Goal: Navigation & Orientation: Find specific page/section

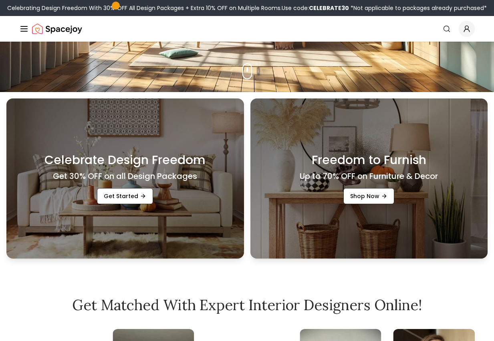
scroll to position [77, 0]
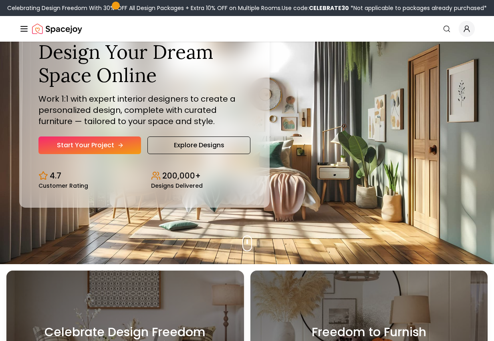
click at [121, 142] on icon "Hero section" at bounding box center [120, 145] width 6 height 6
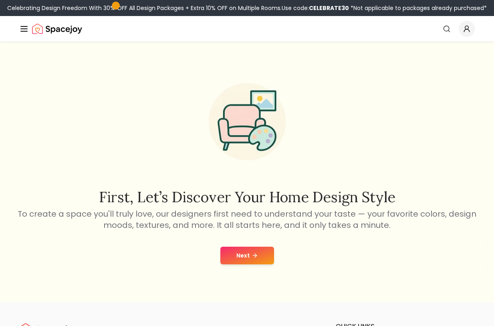
click at [249, 253] on button "Next" at bounding box center [247, 256] width 54 height 18
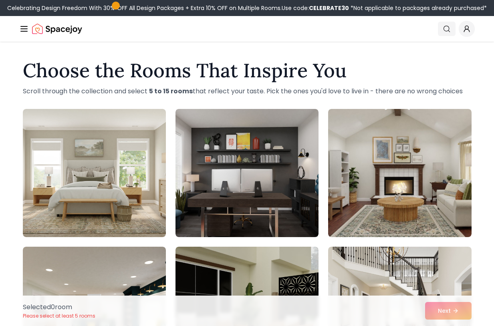
click at [445, 30] on icon "Global" at bounding box center [446, 29] width 8 height 8
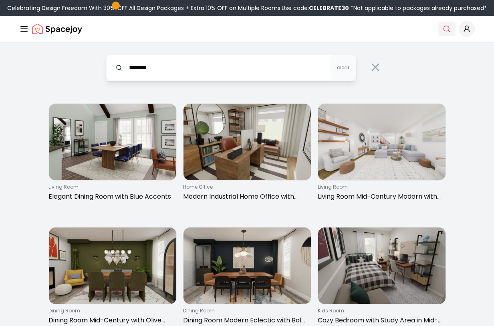
type input "*******"
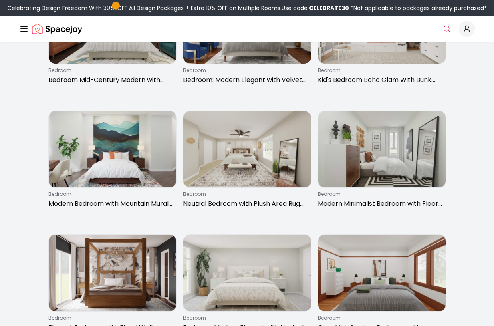
scroll to position [637, 0]
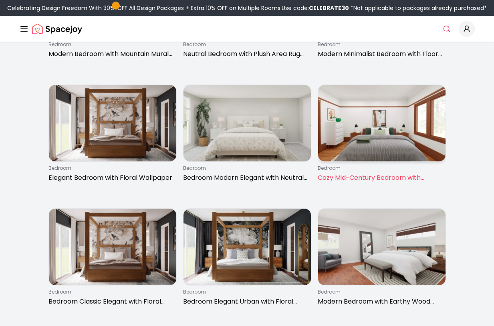
click at [335, 143] on img at bounding box center [381, 123] width 127 height 76
